Goal: Check status

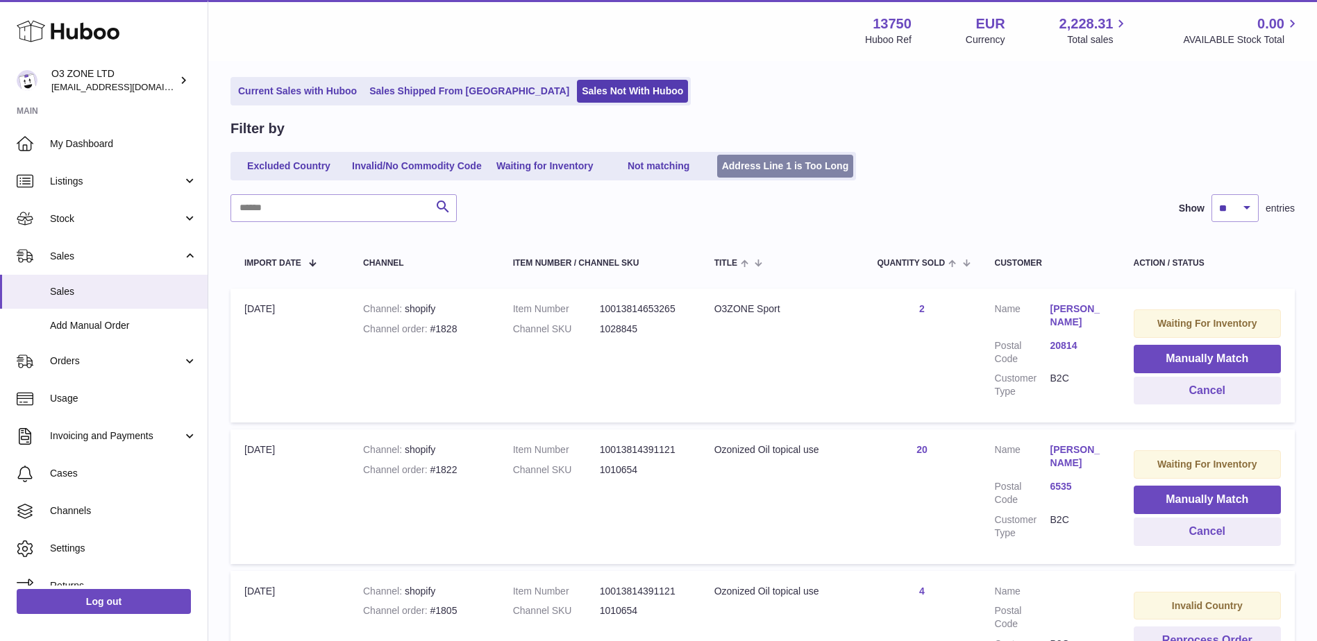
click at [757, 175] on link "Address Line 1 is Too Long" at bounding box center [785, 166] width 137 height 23
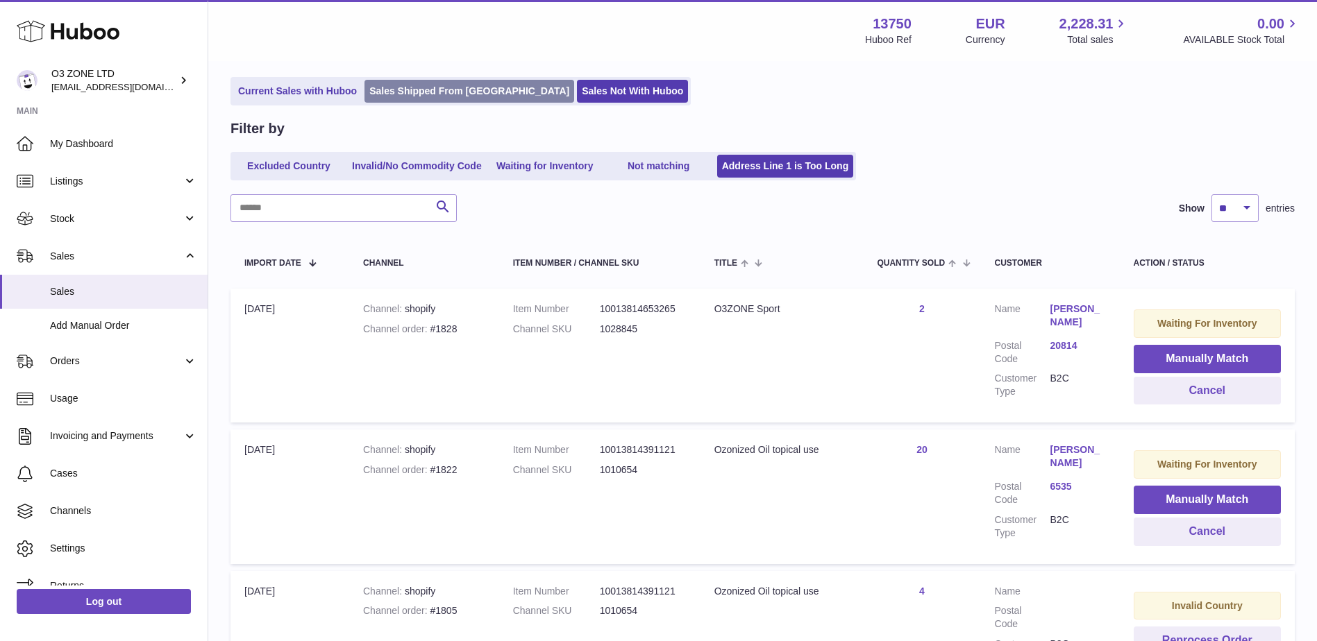
click at [418, 92] on link "Sales Shipped From [GEOGRAPHIC_DATA]" at bounding box center [469, 91] width 210 height 23
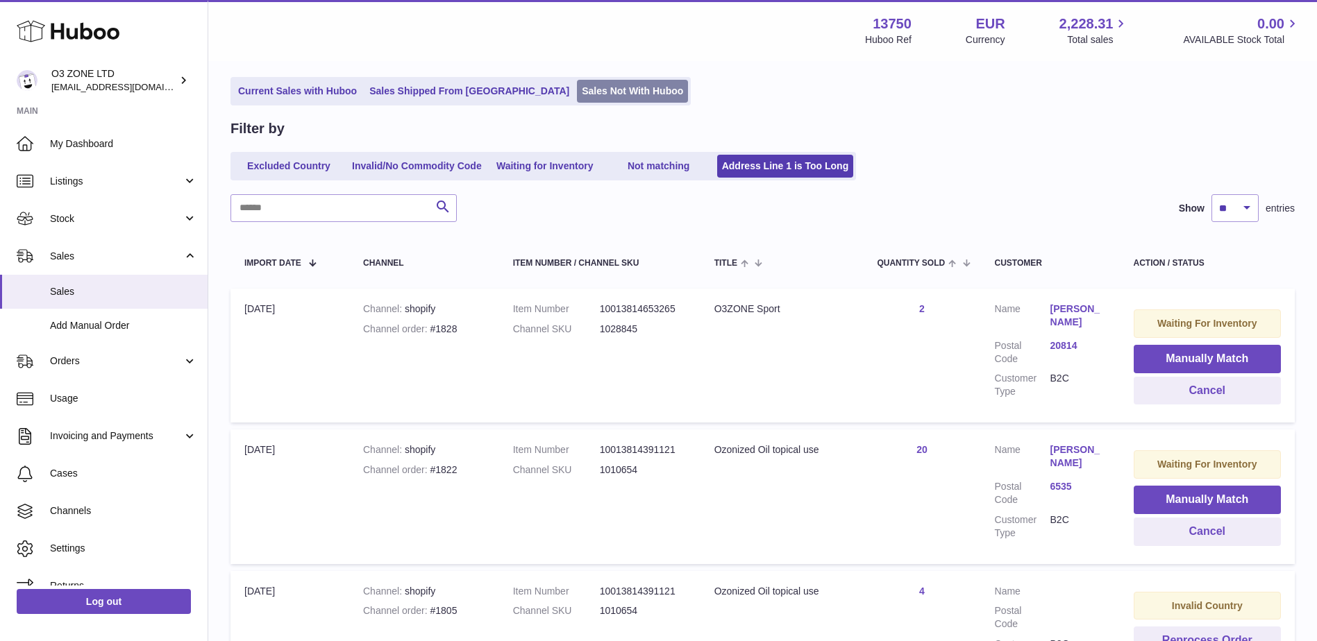
click at [577, 93] on link "Sales Not With Huboo" at bounding box center [632, 91] width 111 height 23
